Goal: Book appointment/travel/reservation

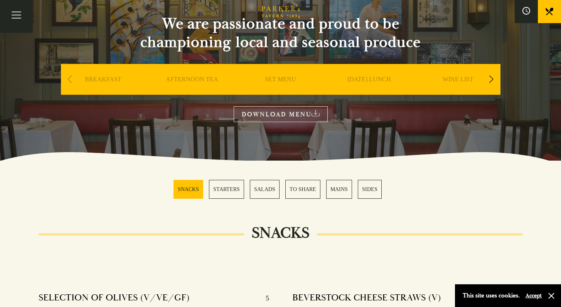
scroll to position [73, 0]
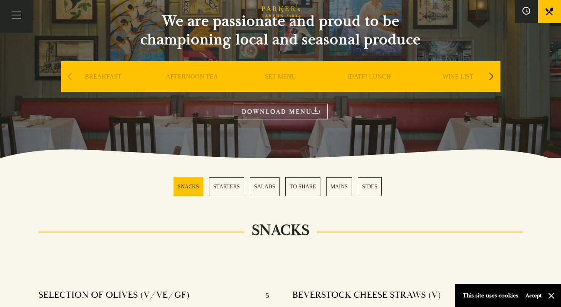
click at [287, 76] on link "SET MENU" at bounding box center [280, 88] width 31 height 31
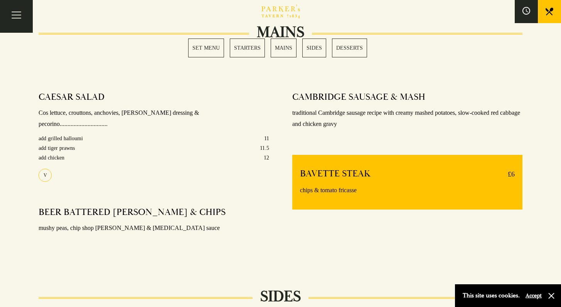
scroll to position [581, 0]
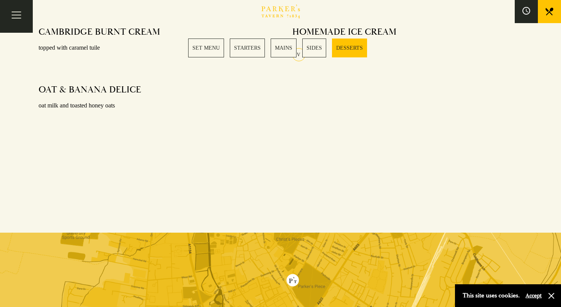
click at [215, 50] on link "SET MENU" at bounding box center [206, 48] width 36 height 19
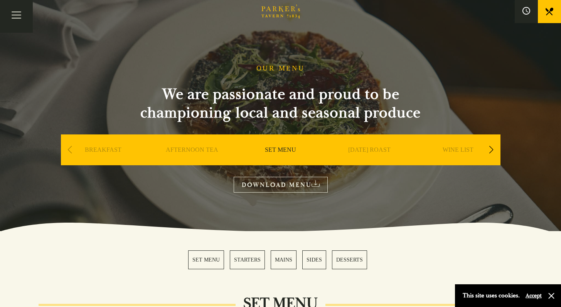
click at [299, 185] on link "DOWNLOAD MENU" at bounding box center [280, 185] width 94 height 16
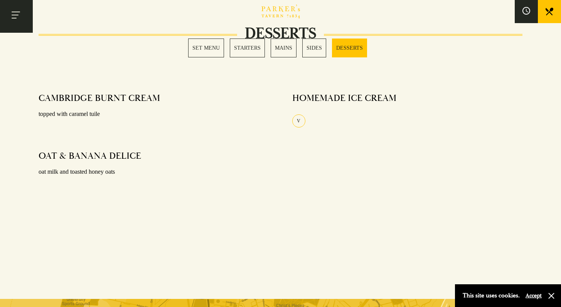
scroll to position [1024, 0]
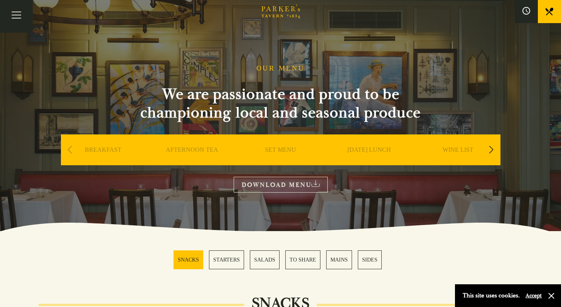
scroll to position [73, 0]
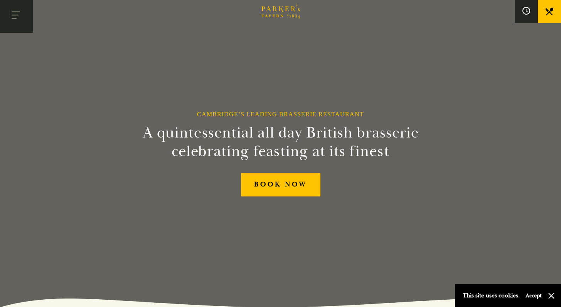
click at [19, 19] on button "Toggle navigation" at bounding box center [16, 16] width 33 height 33
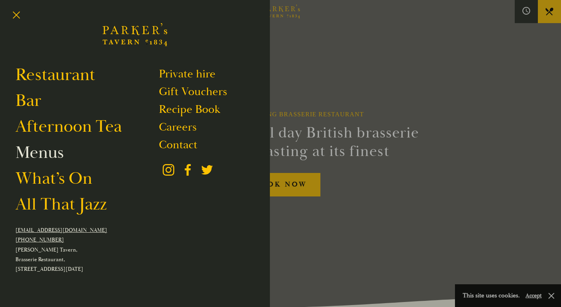
click at [50, 153] on link "Menus" at bounding box center [39, 153] width 48 height 22
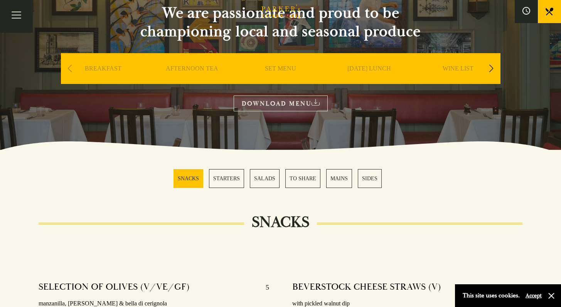
scroll to position [83, 0]
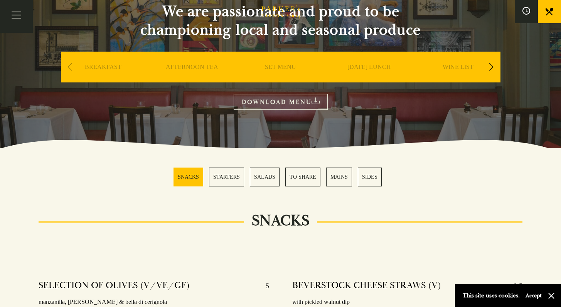
click at [279, 71] on link "SET MENU" at bounding box center [280, 78] width 31 height 31
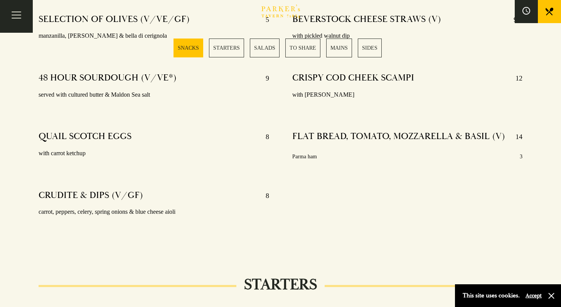
scroll to position [0, 0]
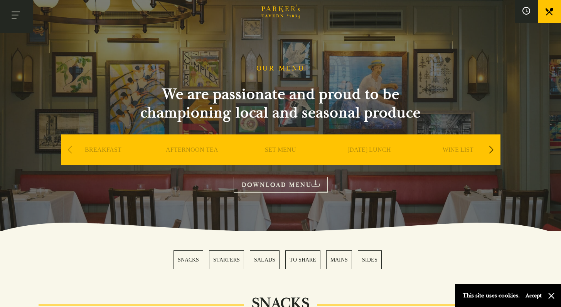
click at [28, 25] on button "Toggle navigation" at bounding box center [16, 16] width 33 height 33
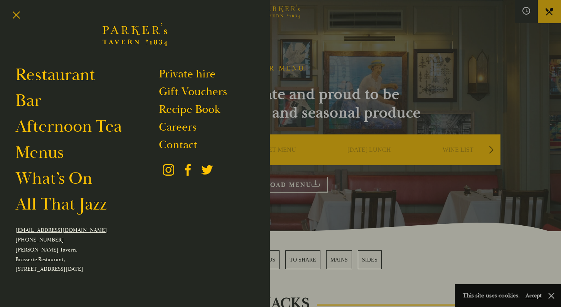
click at [339, 99] on div at bounding box center [280, 153] width 561 height 307
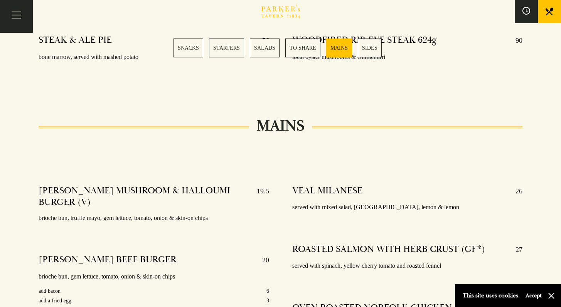
scroll to position [1243, 0]
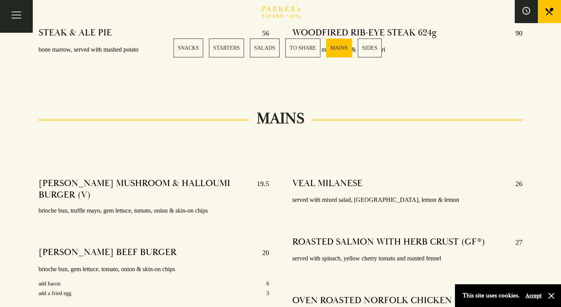
click at [279, 7] on icon "Brasserie Restaurant Cambridge | Parker's Tavern Cambridge Parker's Tavern is a…" at bounding box center [280, 12] width 39 height 14
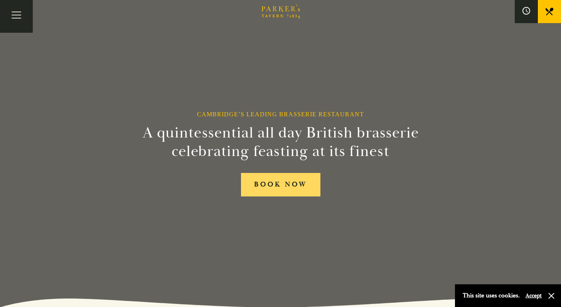
click at [268, 176] on link "BOOK NOW" at bounding box center [280, 185] width 79 height 24
